Goal: Task Accomplishment & Management: Complete application form

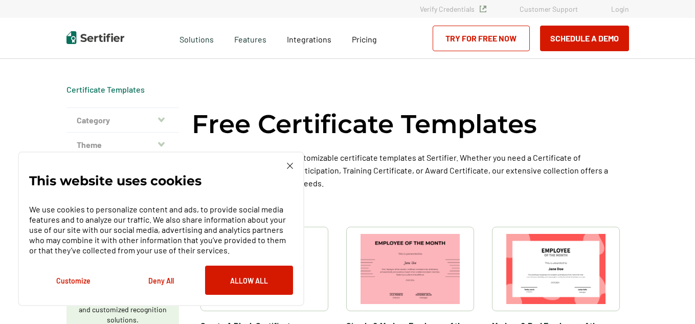
click at [292, 163] on img at bounding box center [290, 166] width 6 height 6
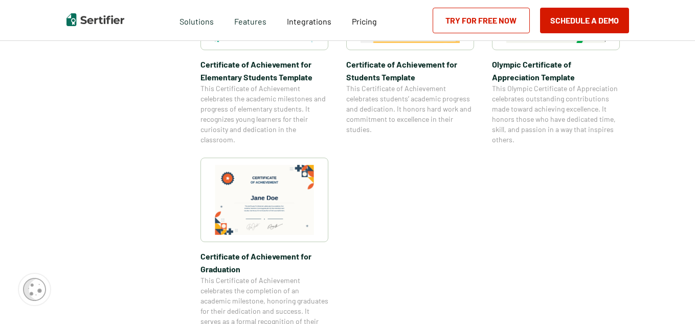
scroll to position [818, 0]
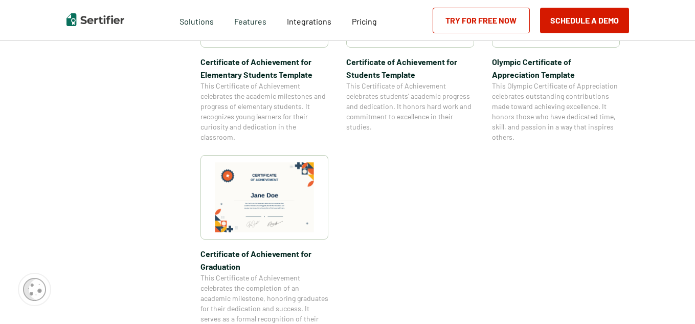
click at [267, 254] on span "Certificate of Achievement for Graduation" at bounding box center [265, 260] width 128 height 26
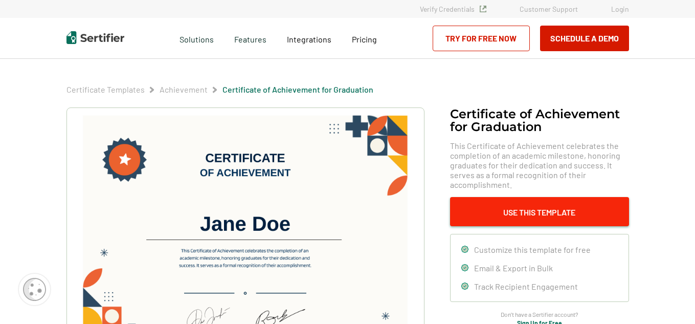
click at [507, 209] on button "Use This Template" at bounding box center [539, 211] width 179 height 29
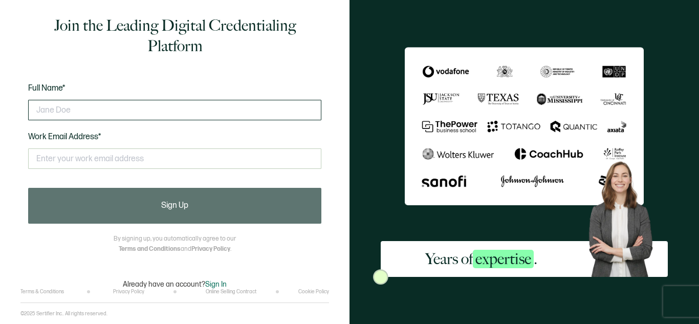
click at [106, 111] on input "text" at bounding box center [174, 110] width 293 height 20
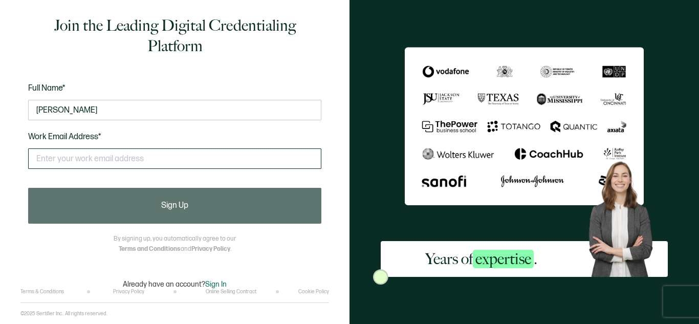
type input "[PERSON_NAME]"
click at [105, 159] on input "text" at bounding box center [174, 158] width 293 height 20
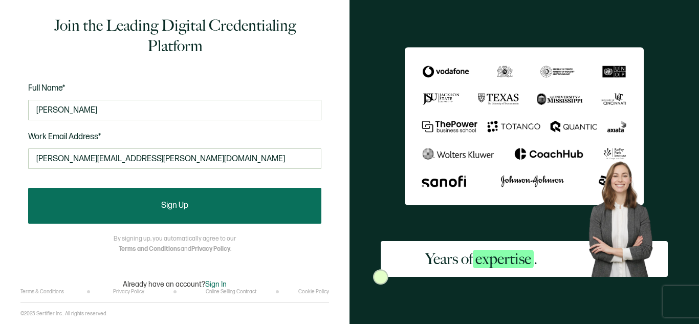
type input "peter.bowlus@promisingpeople.com"
click at [166, 202] on span "Sign Up" at bounding box center [174, 206] width 27 height 8
